Goal: Navigation & Orientation: Find specific page/section

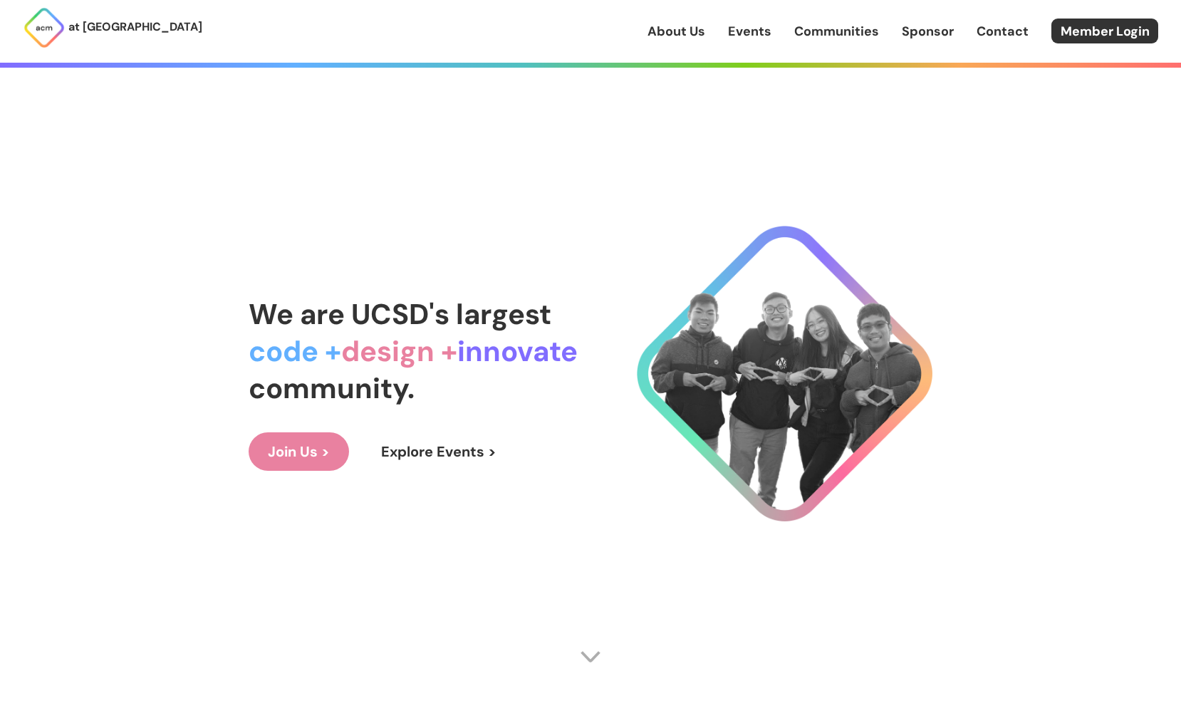
click at [326, 452] on link "Join Us >" at bounding box center [299, 451] width 100 height 38
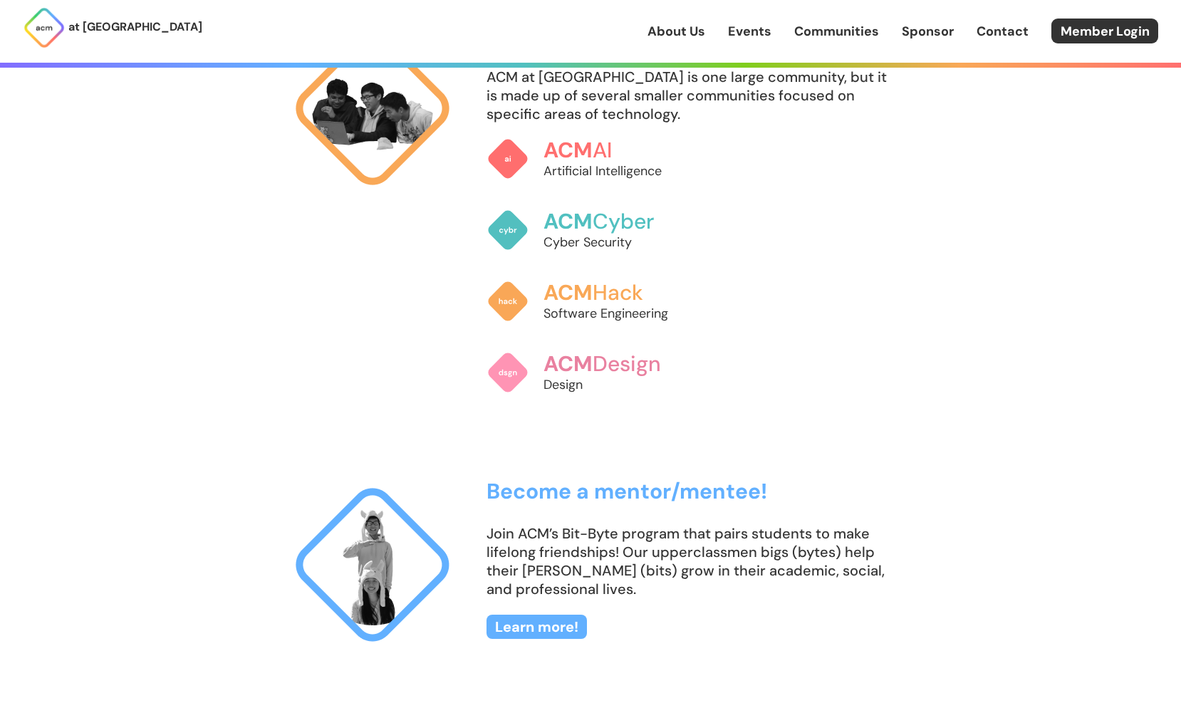
scroll to position [1102, 0]
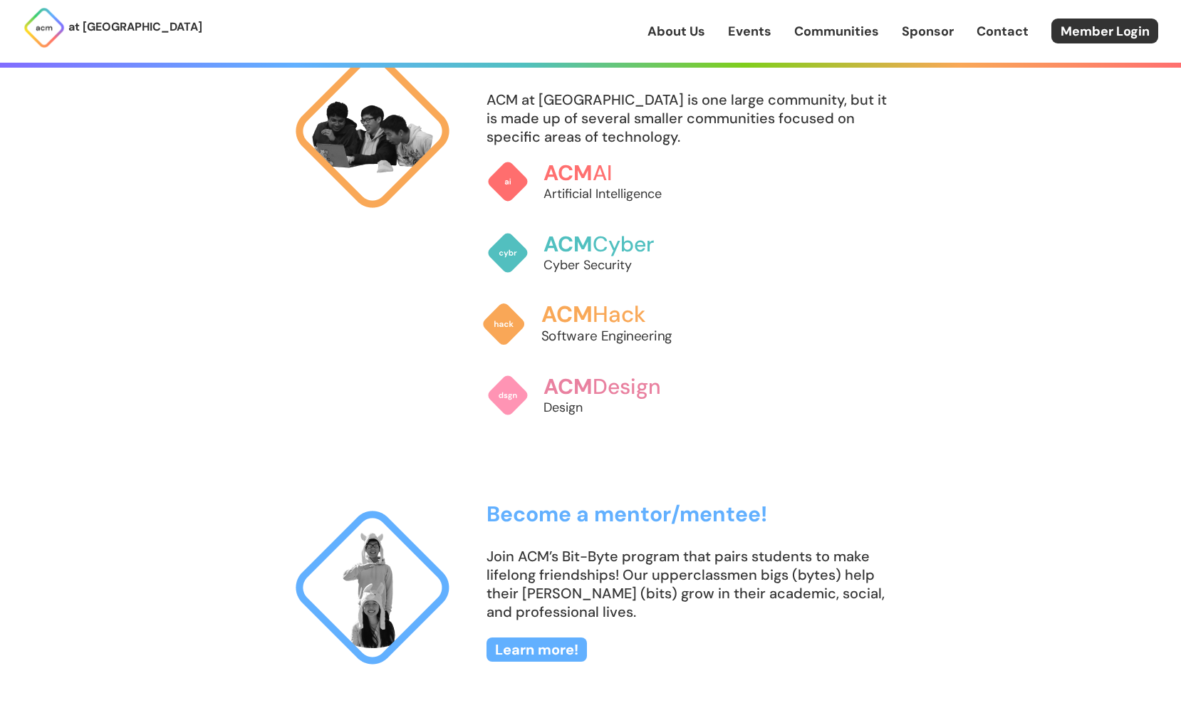
click at [501, 338] on img at bounding box center [504, 324] width 45 height 45
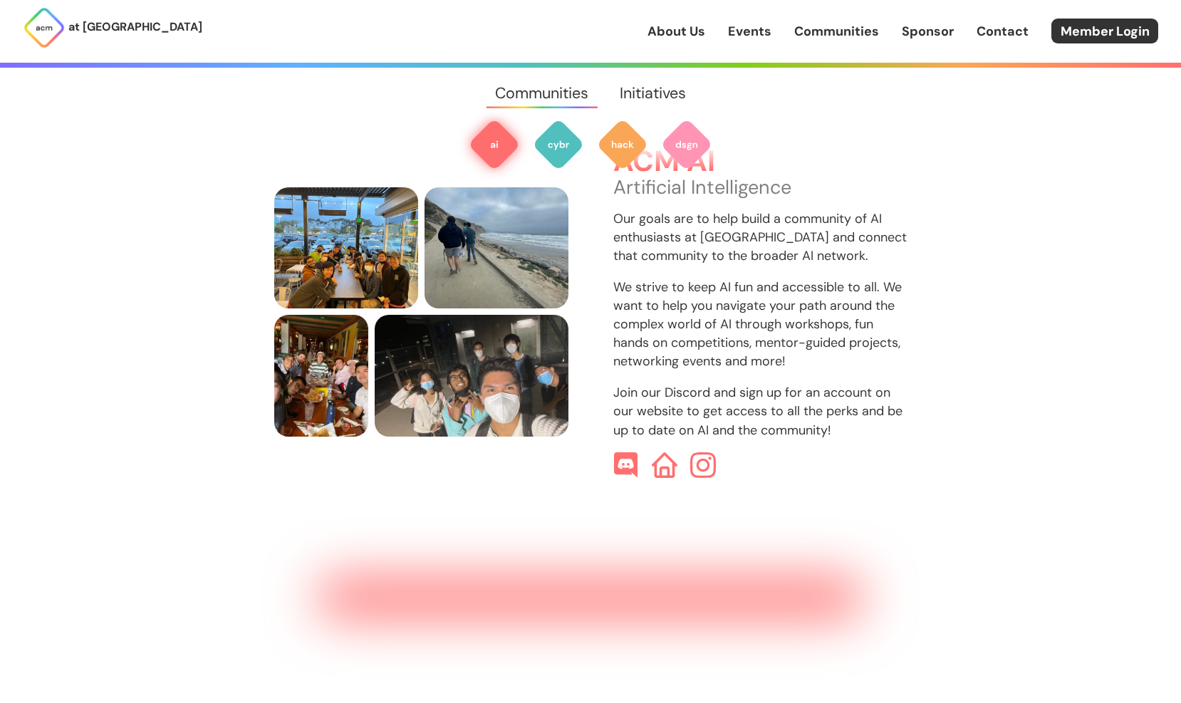
scroll to position [425, 0]
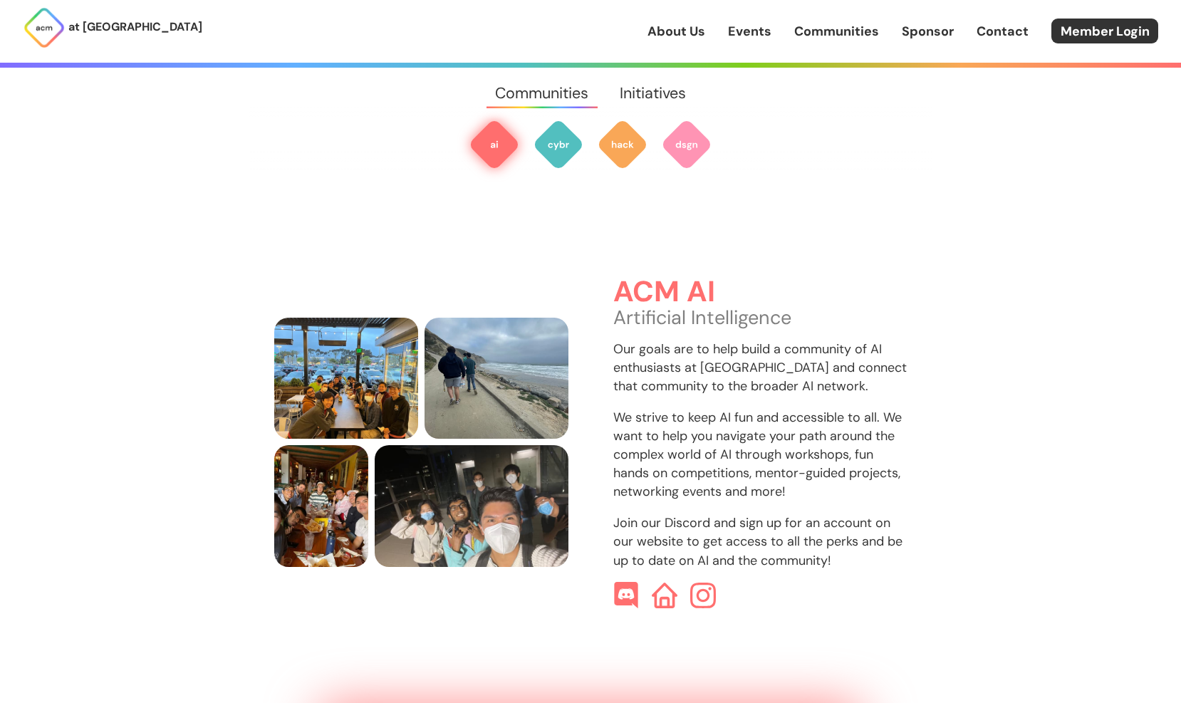
click at [632, 582] on img at bounding box center [626, 595] width 27 height 27
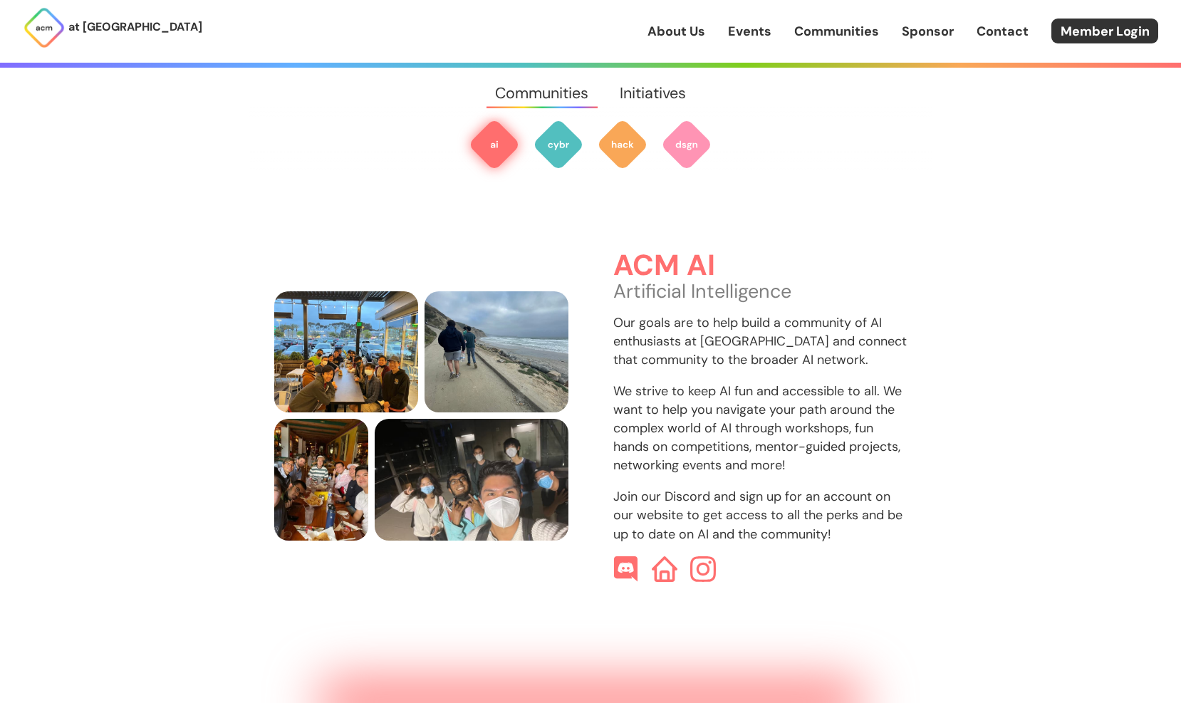
scroll to position [425, 0]
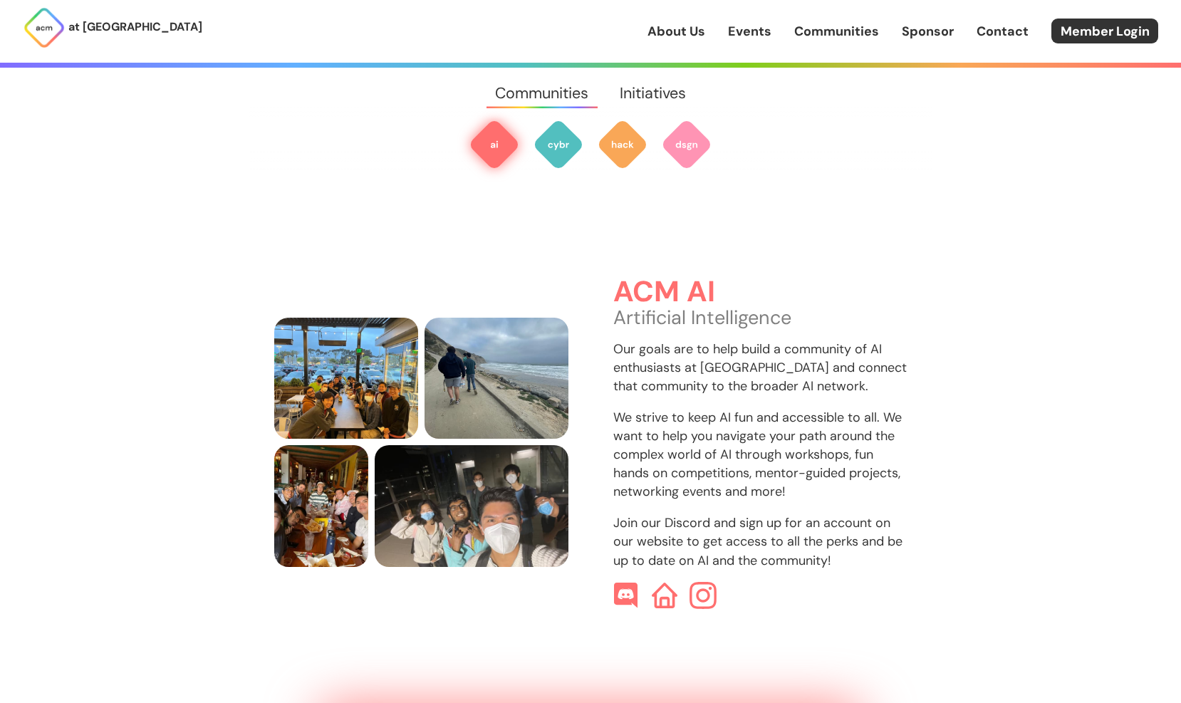
click at [703, 582] on img at bounding box center [702, 595] width 27 height 27
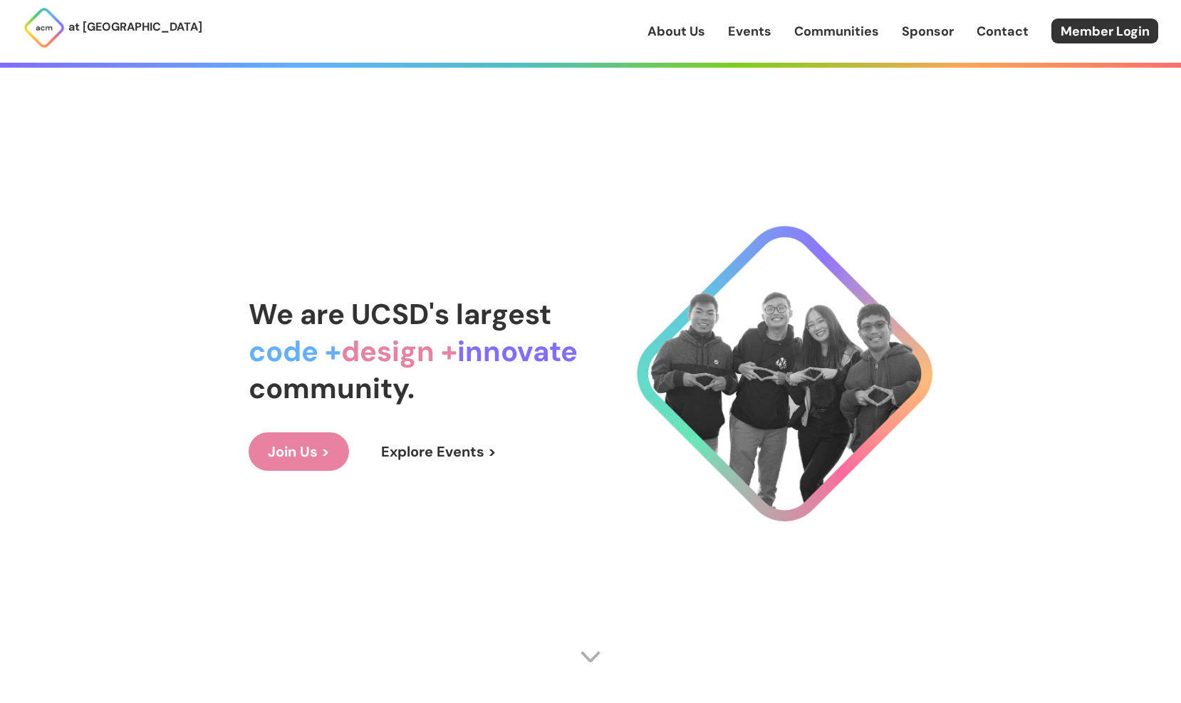
click at [760, 28] on link "Events" at bounding box center [749, 31] width 43 height 19
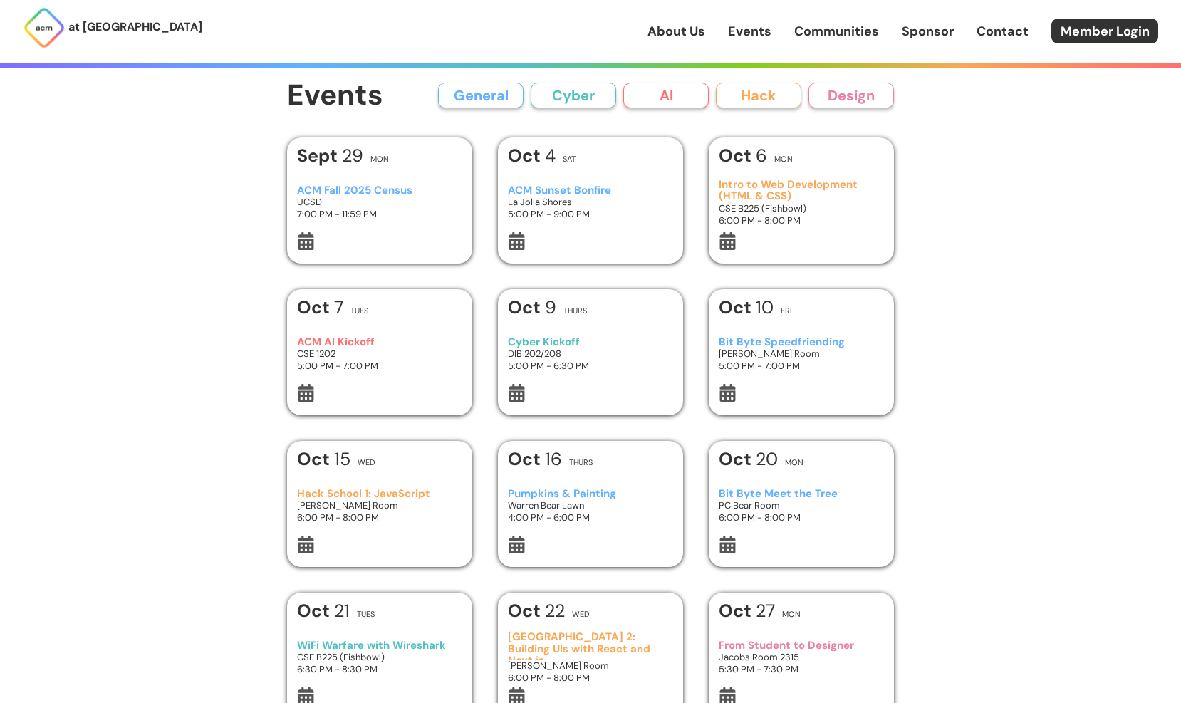
click at [936, 31] on link "Sponsor" at bounding box center [928, 31] width 52 height 19
